Goal: Information Seeking & Learning: Learn about a topic

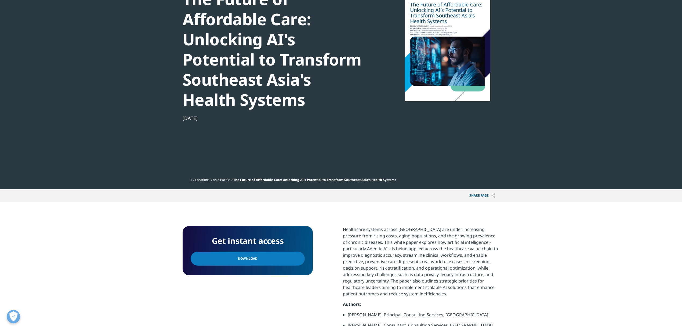
scroll to position [107, 0]
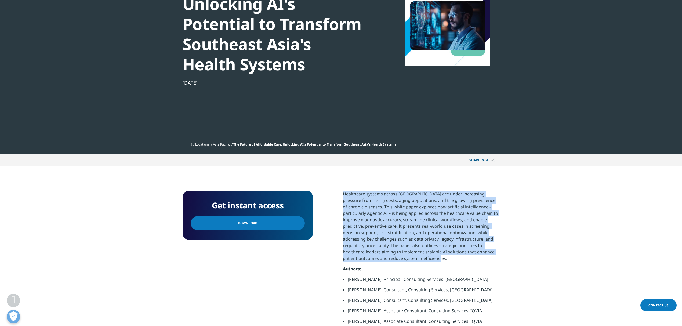
drag, startPoint x: 343, startPoint y: 192, endPoint x: 427, endPoint y: 263, distance: 110.2
click at [427, 263] on p "Healthcare systems across Southeast Asia are under increasing pressure from ris…" at bounding box center [421, 228] width 156 height 75
copy p "Healthcare systems across Southeast Asia are under increasing pressure from ris…"
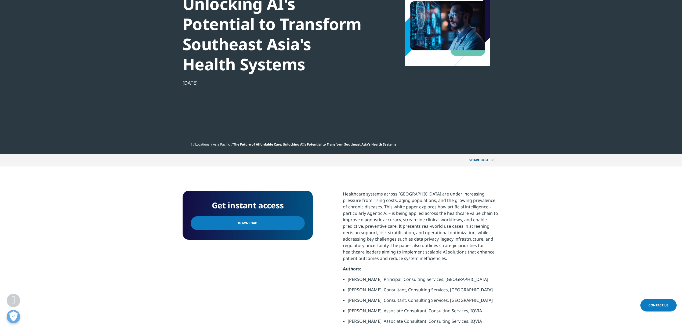
drag, startPoint x: 39, startPoint y: 206, endPoint x: 113, endPoint y: 109, distance: 121.6
click at [39, 204] on section "Get instant access Download Authors: Devaraj Subramaniam, Principal, Consulting…" at bounding box center [341, 265] width 682 height 199
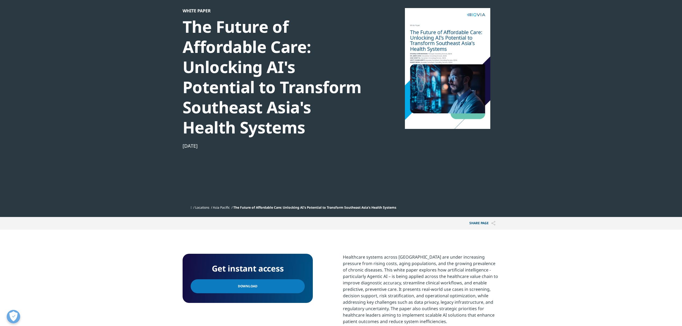
scroll to position [0, 0]
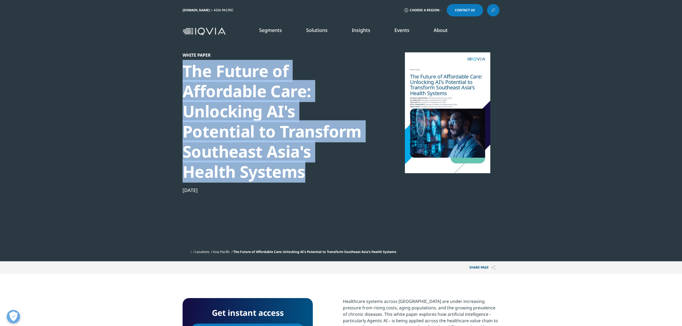
drag, startPoint x: 182, startPoint y: 68, endPoint x: 312, endPoint y: 171, distance: 165.8
click at [312, 171] on section "White Paper The Future of Affordable Care: Unlocking AI's Potential to Transfor…" at bounding box center [341, 130] width 682 height 261
copy div "The Future of Affordable Care: Unlocking AI's Potential to Transform Southeast …"
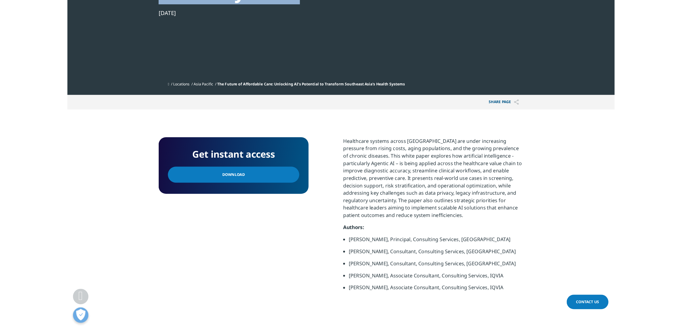
scroll to position [151, 317]
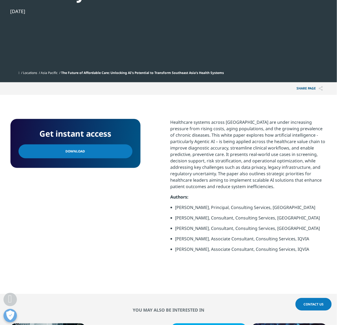
click at [260, 151] on p "Healthcare systems across Southeast Asia are under increasing pressure from ris…" at bounding box center [249, 156] width 156 height 75
click at [239, 179] on p "Healthcare systems across Southeast Asia are under increasing pressure from ris…" at bounding box center [249, 156] width 156 height 75
click at [234, 180] on p "Healthcare systems across Southeast Asia are under increasing pressure from ris…" at bounding box center [249, 156] width 156 height 75
click at [203, 143] on p "Healthcare systems across Southeast Asia are under increasing pressure from ris…" at bounding box center [249, 156] width 156 height 75
click at [286, 230] on li "Sam Scibetta, Consultant, Consulting Services, IQVIA" at bounding box center [251, 230] width 152 height 10
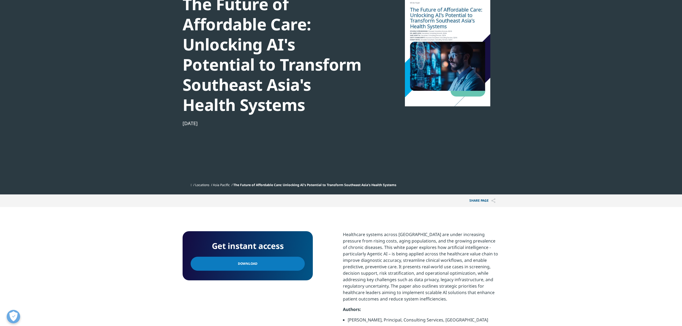
scroll to position [0, 0]
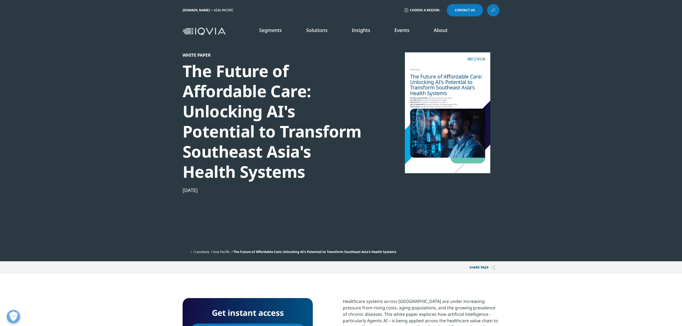
click at [38, 83] on p "View our upcoming events and webinars." at bounding box center [60, 75] width 74 height 17
click at [42, 86] on link "Explore The Latest" at bounding box center [94, 86] width 143 height 5
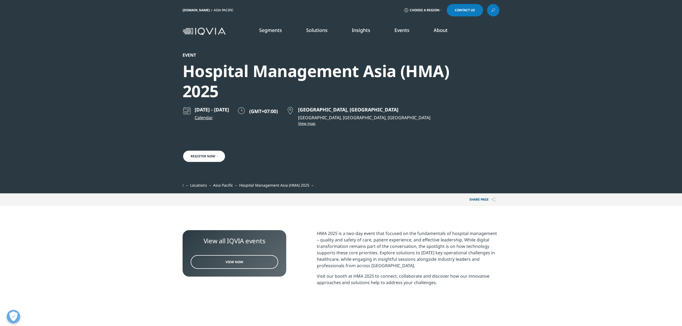
click at [404, 28] on link "Events" at bounding box center [401, 30] width 15 height 6
click at [41, 87] on link "Explore The Latest" at bounding box center [94, 86] width 143 height 5
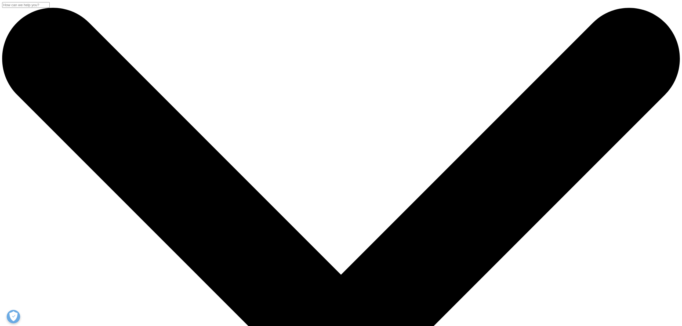
drag, startPoint x: 401, startPoint y: 118, endPoint x: 321, endPoint y: 118, distance: 79.7
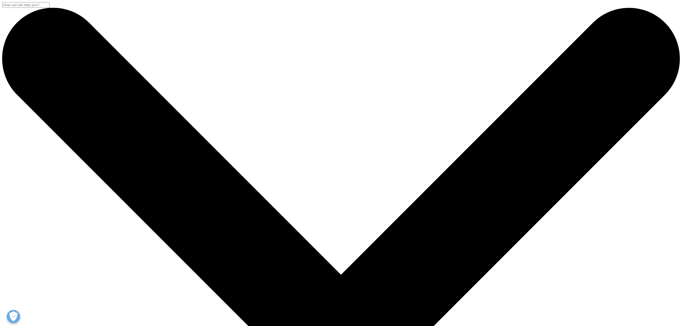
copy p "[GEOGRAPHIC_DATA], [GEOGRAPHIC_DATA], [GEOGRAPHIC_DATA]"
drag, startPoint x: 182, startPoint y: 73, endPoint x: 240, endPoint y: 94, distance: 62.1
copy div "Hospital Management Asia (HMA) 2025"
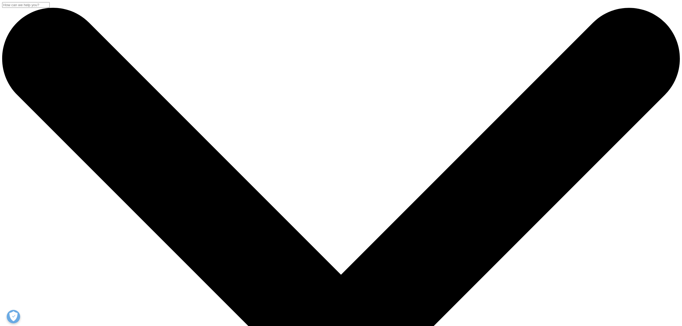
drag, startPoint x: 404, startPoint y: 118, endPoint x: 318, endPoint y: 116, distance: 85.9
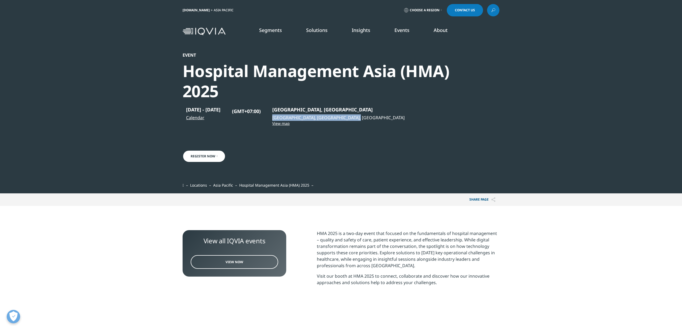
click at [318, 116] on div "[DATE] - [DATE] Calendar (GMT+07:00) [GEOGRAPHIC_DATA], [GEOGRAPHIC_DATA] [GEOG…" at bounding box center [326, 144] width 288 height 76
copy p "[GEOGRAPHIC_DATA], [GEOGRAPHIC_DATA], [GEOGRAPHIC_DATA]"
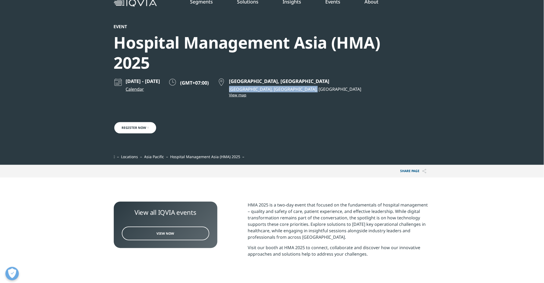
scroll to position [107, 0]
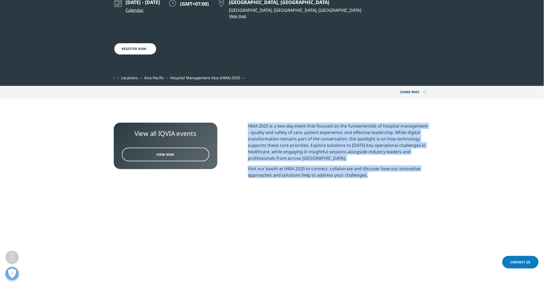
drag, startPoint x: 248, startPoint y: 125, endPoint x: 394, endPoint y: 182, distance: 156.8
click at [394, 182] on div "HMA 2025 is a two-day event that focused on the fundamentals of hospital manage…" at bounding box center [339, 153] width 182 height 60
copy div "HMA 2025 is a two-day event that focused on the fundamentals of hospital manage…"
click at [305, 153] on p "HMA 2025 is a two-day event that focused on the fundamentals of hospital manage…" at bounding box center [339, 144] width 182 height 43
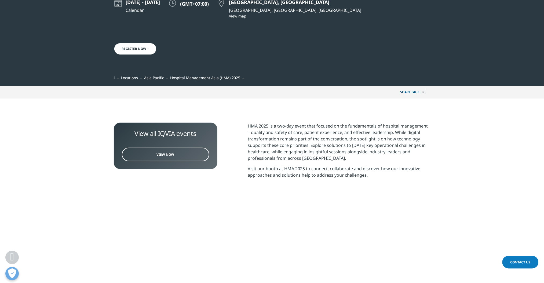
scroll to position [0, 0]
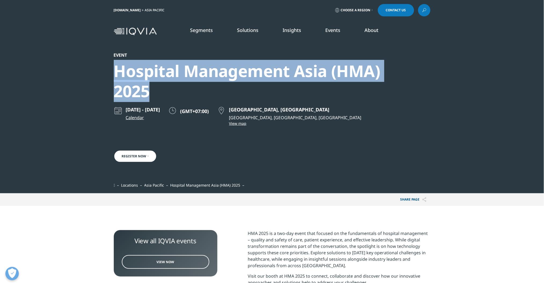
drag, startPoint x: 109, startPoint y: 68, endPoint x: 165, endPoint y: 91, distance: 60.8
click at [165, 91] on section "Event Hospital Management Asia (HMA) [DATE] - [DATE] Calendar (GMT+07:00) View …" at bounding box center [272, 96] width 544 height 193
